Goal: Check status

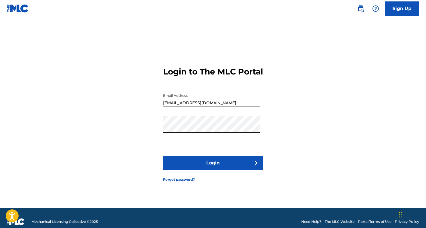
click at [227, 170] on button "Login" at bounding box center [213, 163] width 100 height 14
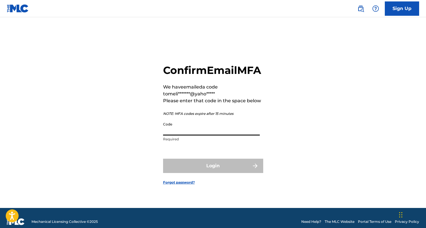
paste input "308881"
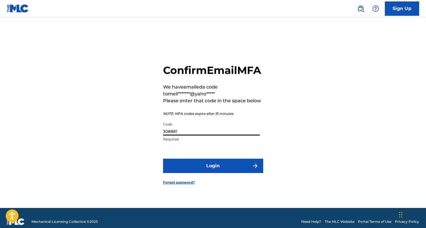
type input "308881"
click at [214, 173] on button "Login" at bounding box center [213, 166] width 100 height 14
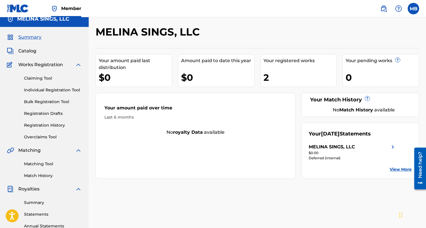
scroll to position [6, 0]
click at [43, 127] on link "Registration History" at bounding box center [53, 126] width 58 height 6
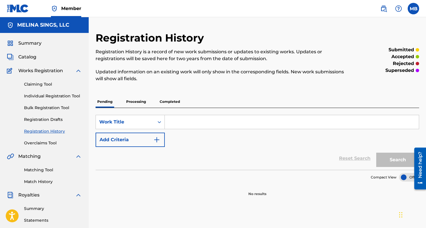
click at [172, 101] on p "Completed" at bounding box center [170, 102] width 24 height 12
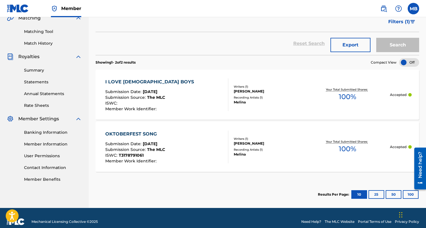
scroll to position [133, 0]
